Goal: Task Accomplishment & Management: Use online tool/utility

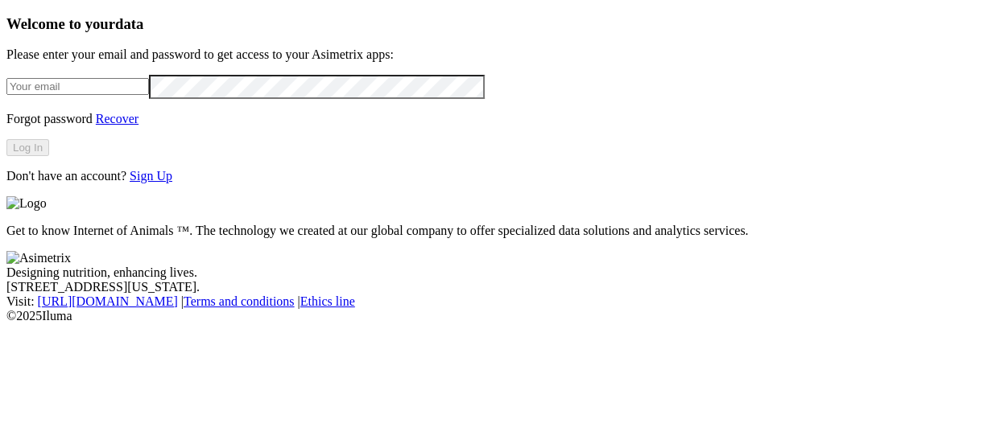
click at [129, 92] on input "email" at bounding box center [77, 86] width 143 height 17
type input "[PERSON_NAME][EMAIL_ADDRESS][PERSON_NAME][DOMAIN_NAME]"
click at [6, 130] on div "Welcome to your data Please enter your email and password to get access to your…" at bounding box center [499, 99] width 987 height 168
click input "submit" at bounding box center [0, 0] width 0 height 0
